Goal: Information Seeking & Learning: Learn about a topic

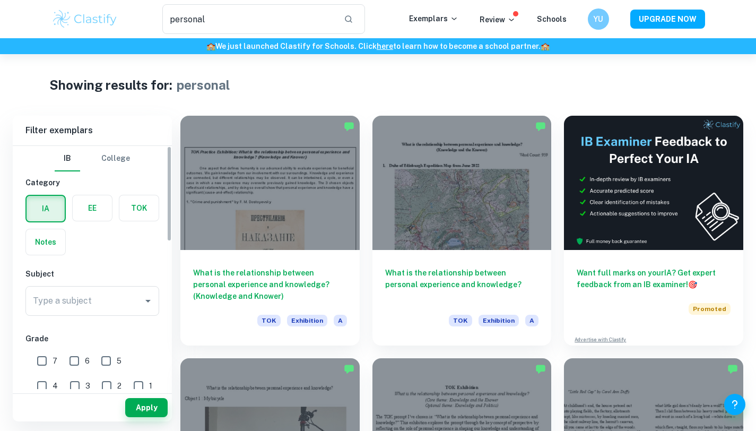
click at [99, 206] on label "button" at bounding box center [92, 207] width 39 height 25
click at [0, 0] on input "radio" at bounding box center [0, 0] width 0 height 0
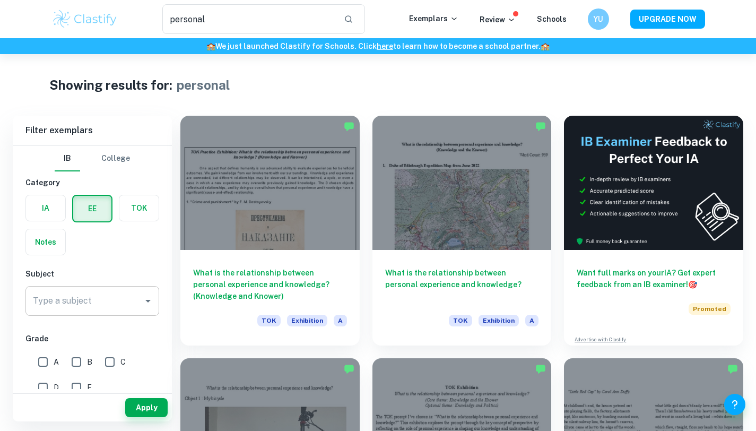
click at [129, 299] on input "Type a subject" at bounding box center [84, 301] width 108 height 20
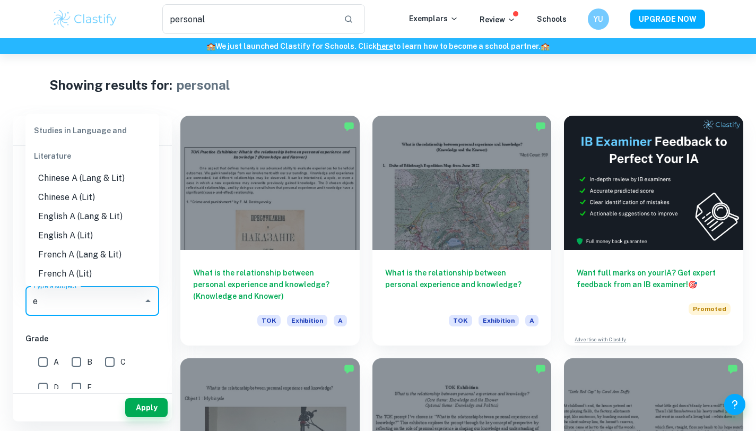
click at [97, 215] on li "English A (Lang & Lit)" at bounding box center [92, 216] width 134 height 19
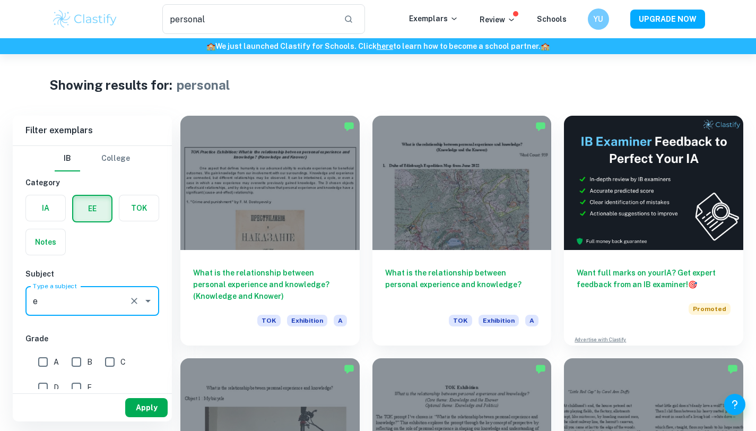
type input "English A (Lang & Lit)"
click at [137, 412] on button "Apply" at bounding box center [146, 407] width 42 height 19
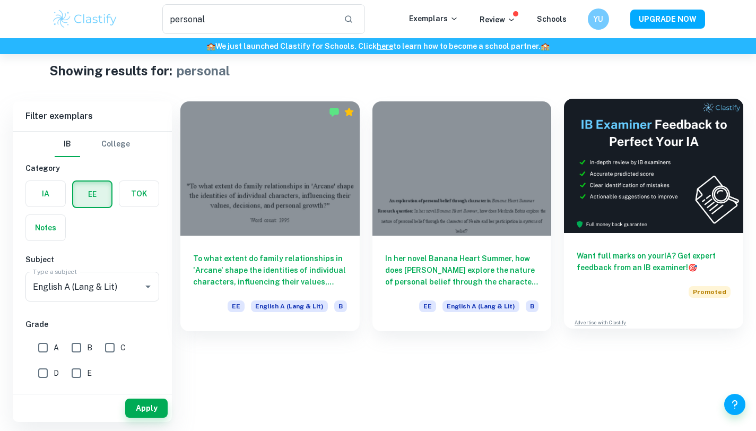
scroll to position [54, 0]
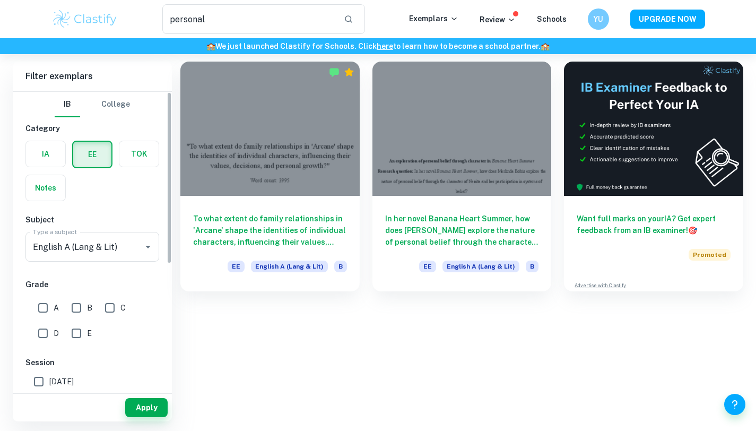
click at [85, 230] on div "Subject Type a subject English A ([PERSON_NAME] & Lit) Type a subject" at bounding box center [92, 240] width 134 height 52
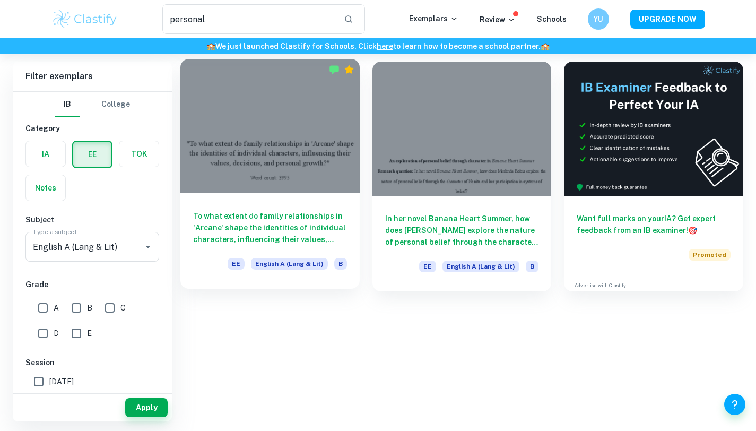
click at [312, 213] on h6 "To what extent do family relationships in 'Arcane' shape the identities of indi…" at bounding box center [270, 227] width 154 height 35
